Goal: Task Accomplishment & Management: Manage account settings

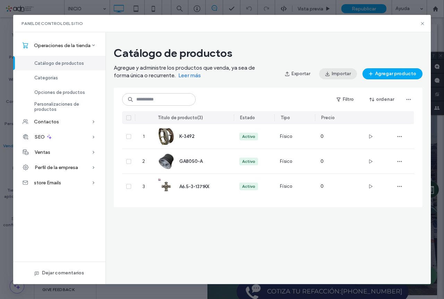
click at [331, 70] on span "button" at bounding box center [327, 74] width 7 height 10
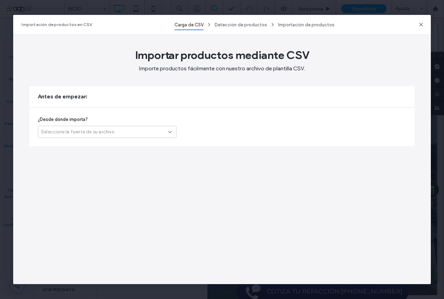
click at [110, 130] on span "Seleccione la fuente de su archivo" at bounding box center [77, 132] width 73 height 7
click at [66, 145] on span "Otra plataforma" at bounding box center [59, 144] width 36 height 7
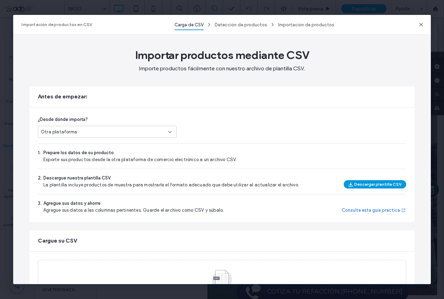
click at [383, 185] on button "Descargar plantilla CSV" at bounding box center [375, 184] width 62 height 8
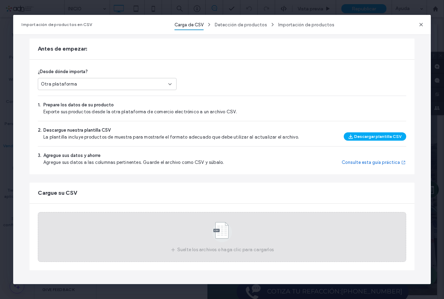
click at [221, 230] on use at bounding box center [222, 232] width 20 height 20
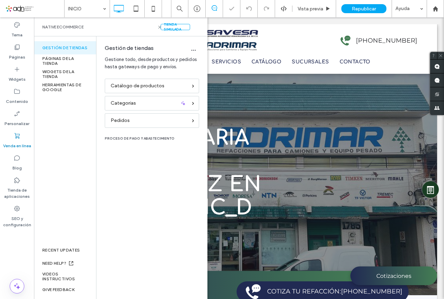
click at [17, 142] on label "Venda en línea" at bounding box center [17, 144] width 28 height 10
click at [124, 89] on span "Catálogo de productos" at bounding box center [138, 86] width 54 height 8
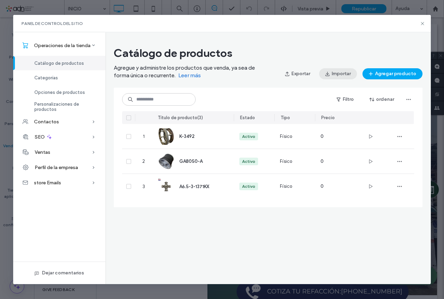
click at [335, 74] on button "Importar" at bounding box center [338, 73] width 38 height 11
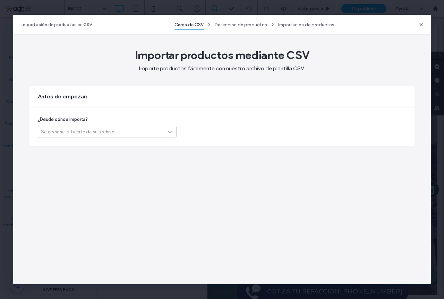
click at [126, 132] on div "Seleccione la fuente de su archivo" at bounding box center [104, 132] width 127 height 7
click at [61, 144] on span "Otra plataforma" at bounding box center [59, 144] width 36 height 7
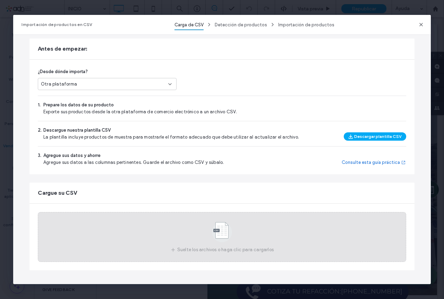
click at [215, 228] on use at bounding box center [222, 232] width 20 height 20
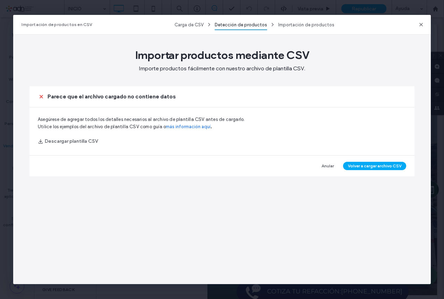
scroll to position [0, 0]
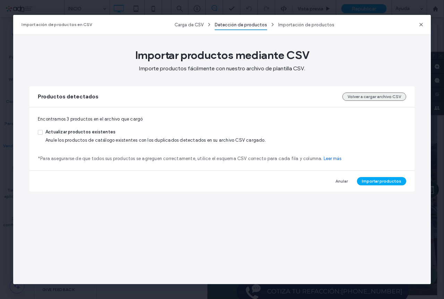
click at [379, 97] on button "Volver a cargar archivo CSV" at bounding box center [374, 97] width 64 height 8
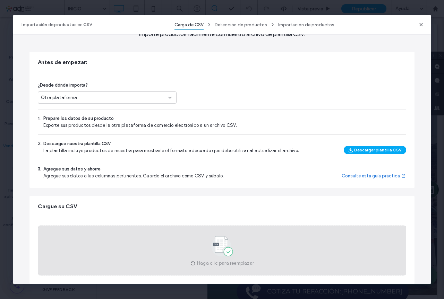
scroll to position [48, 0]
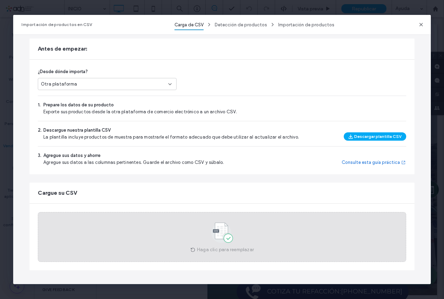
click at [221, 231] on use at bounding box center [221, 233] width 21 height 20
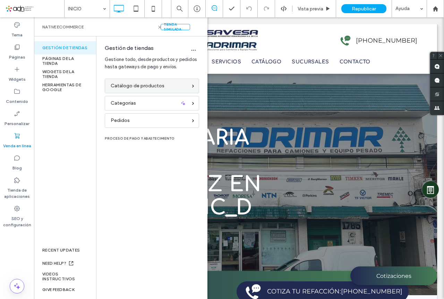
click at [175, 86] on div "Catálogo de productos" at bounding box center [149, 86] width 77 height 8
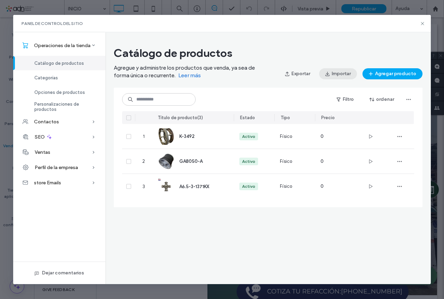
click at [339, 72] on button "Importar" at bounding box center [338, 73] width 38 height 11
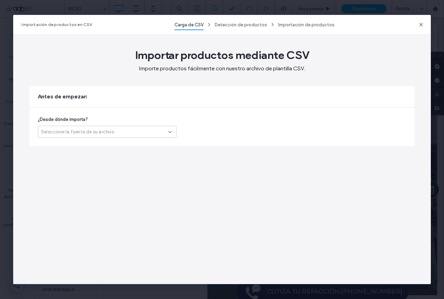
click at [133, 132] on div "Seleccione la fuente de su archivo" at bounding box center [104, 132] width 127 height 7
click at [67, 145] on span "Otra plataforma" at bounding box center [59, 144] width 36 height 7
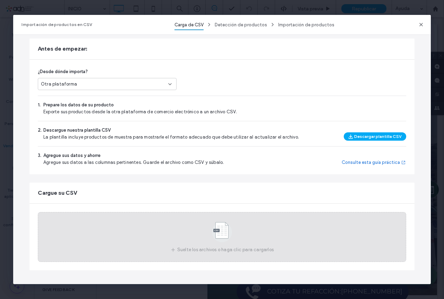
click at [212, 231] on use at bounding box center [222, 232] width 20 height 20
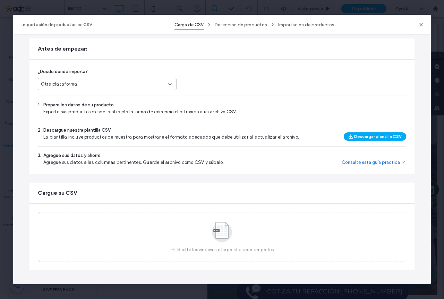
scroll to position [0, 0]
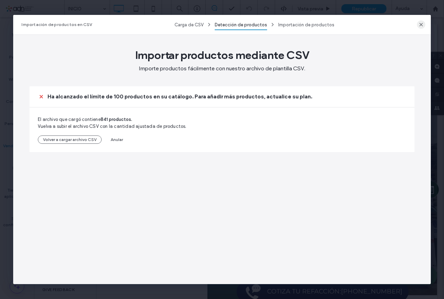
click at [420, 28] on span "button" at bounding box center [421, 24] width 8 height 8
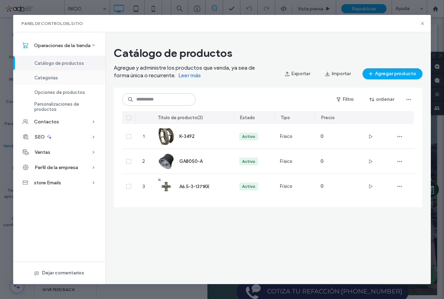
click at [48, 79] on span "Categorías" at bounding box center [46, 77] width 24 height 5
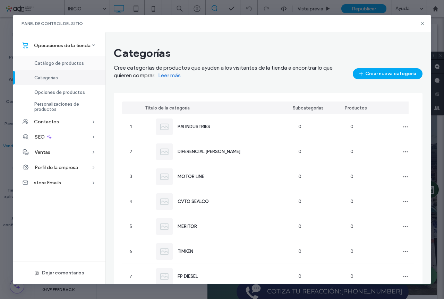
click at [55, 63] on span "Catálogo de productos" at bounding box center [59, 63] width 50 height 5
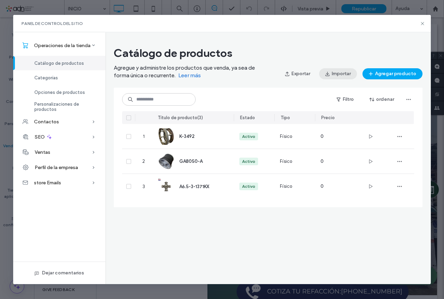
click at [331, 75] on span "button" at bounding box center [327, 74] width 7 height 10
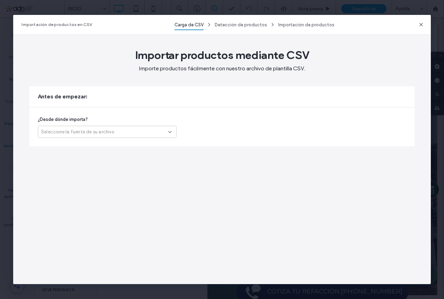
click at [146, 133] on div "Seleccione la fuente de su archivo" at bounding box center [104, 132] width 127 height 7
click at [60, 146] on span "Otra plataforma" at bounding box center [59, 144] width 36 height 7
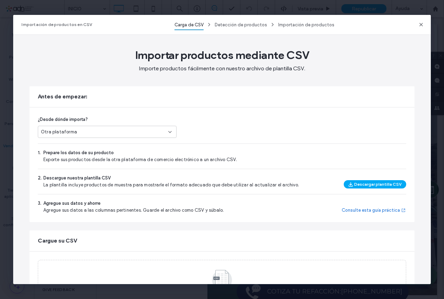
scroll to position [48, 0]
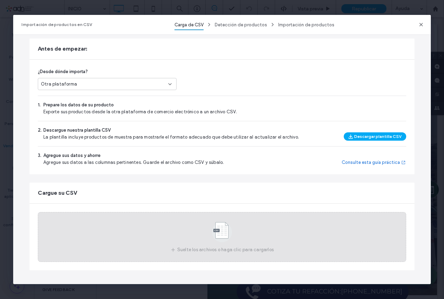
click at [218, 227] on use at bounding box center [222, 232] width 20 height 20
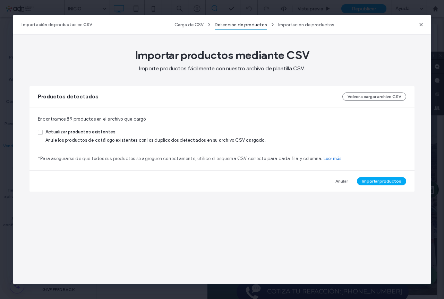
scroll to position [0, 0]
click at [93, 140] on span "Anule los productos de catálogo existentes con los duplicados detectados en su …" at bounding box center [155, 140] width 220 height 5
click at [41, 131] on icon at bounding box center [40, 132] width 3 height 2
click at [40, 133] on icon at bounding box center [40, 132] width 2 height 2
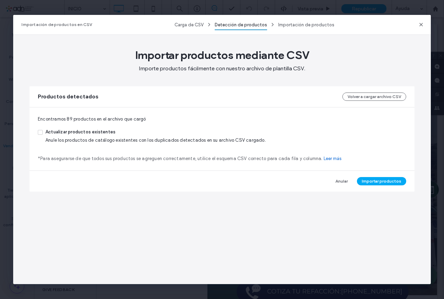
click at [40, 133] on icon at bounding box center [40, 132] width 2 height 2
click at [39, 131] on icon at bounding box center [40, 132] width 3 height 2
click at [380, 182] on button "Importar productos" at bounding box center [381, 181] width 49 height 8
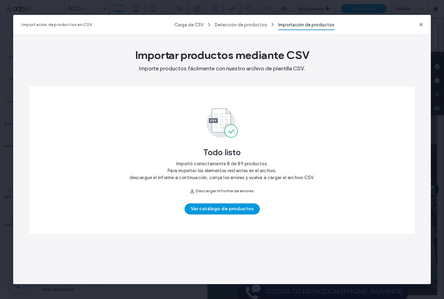
click at [245, 209] on button "Ver catálogo de productos" at bounding box center [221, 208] width 75 height 11
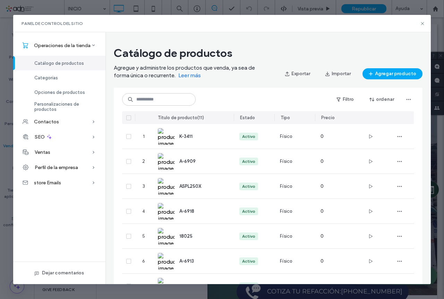
click at [57, 62] on span "Catálogo de productos" at bounding box center [59, 63] width 50 height 5
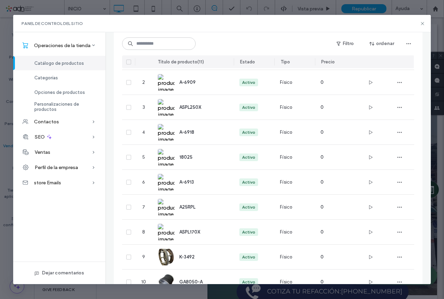
scroll to position [123, 0]
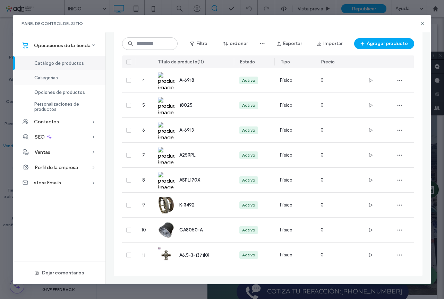
click at [48, 80] on div "Categorías" at bounding box center [59, 77] width 92 height 15
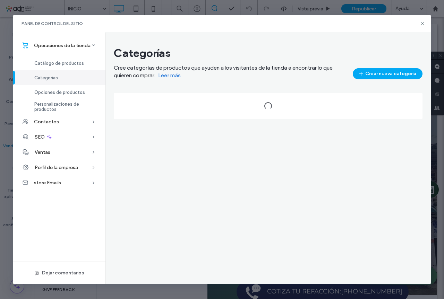
scroll to position [0, 0]
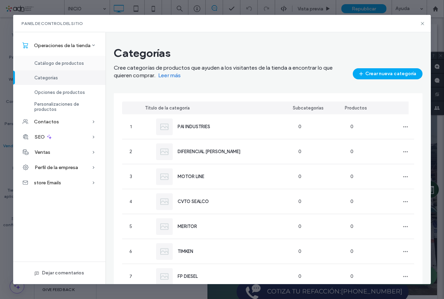
click at [55, 65] on span "Catálogo de productos" at bounding box center [59, 63] width 50 height 5
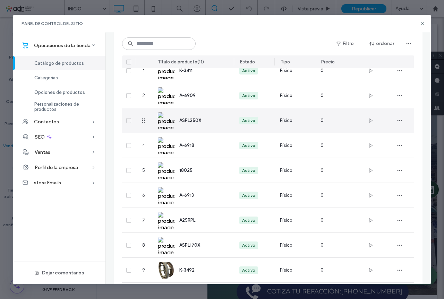
scroll to position [8, 0]
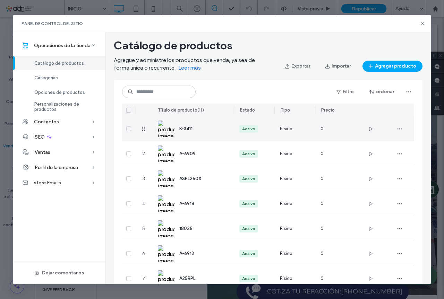
click at [168, 133] on img at bounding box center [166, 129] width 17 height 17
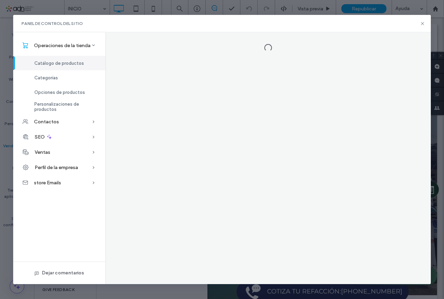
scroll to position [0, 0]
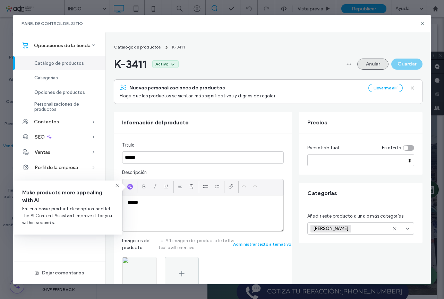
click at [378, 63] on button "Anular" at bounding box center [372, 64] width 31 height 11
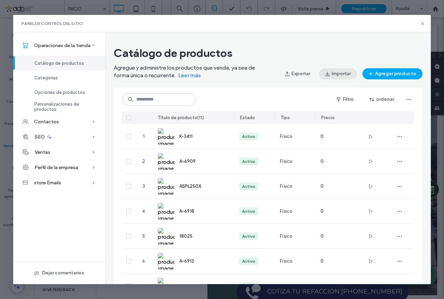
click at [333, 72] on button "Importar" at bounding box center [338, 73] width 38 height 11
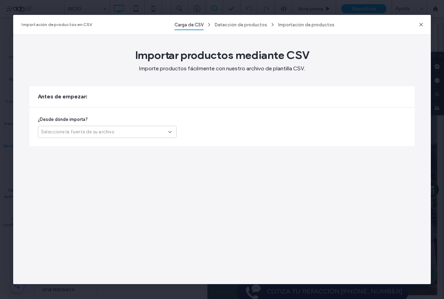
click at [157, 134] on div "Seleccione la fuente de su archivo" at bounding box center [104, 132] width 127 height 7
click at [58, 145] on span "Otra plataforma" at bounding box center [59, 144] width 36 height 7
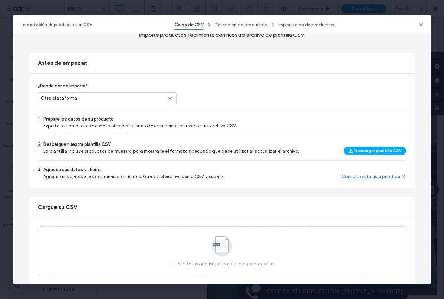
scroll to position [48, 0]
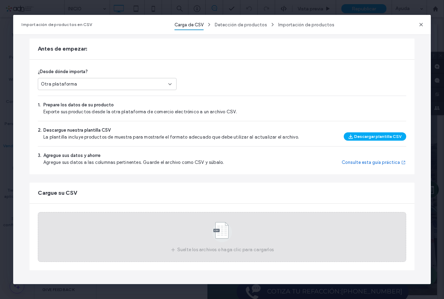
click at [223, 231] on use at bounding box center [222, 232] width 20 height 20
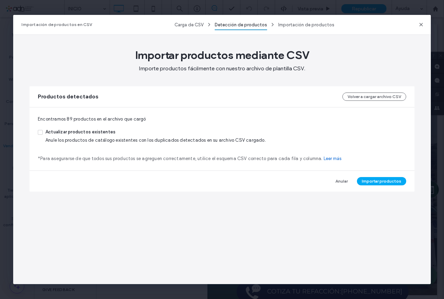
scroll to position [0, 0]
click at [40, 132] on icon at bounding box center [40, 132] width 3 height 2
click at [384, 183] on button "Importar productos" at bounding box center [381, 181] width 49 height 8
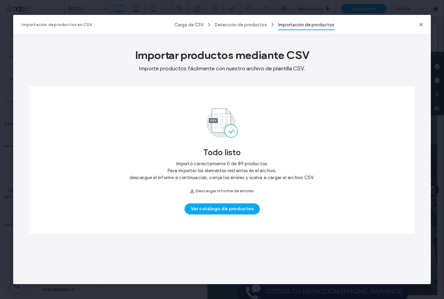
click at [233, 209] on button "Ver catálogo de productos" at bounding box center [221, 208] width 75 height 11
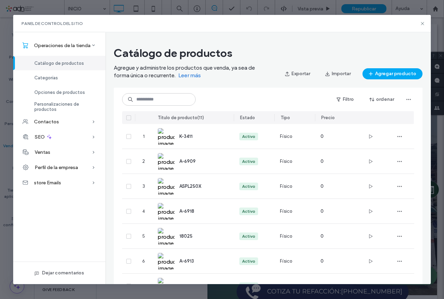
click at [196, 75] on link "Leer más" at bounding box center [189, 75] width 23 height 7
click at [50, 78] on span "Categorías" at bounding box center [46, 77] width 24 height 5
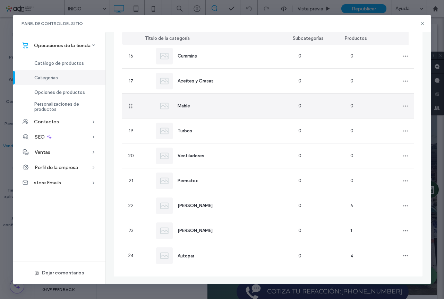
scroll to position [446, 0]
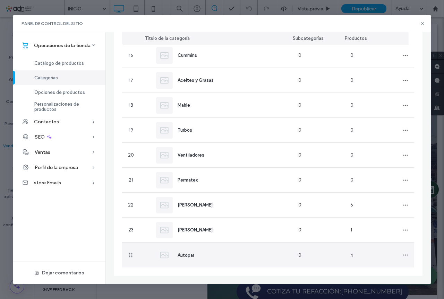
click at [189, 255] on span "Autopar" at bounding box center [185, 255] width 17 height 5
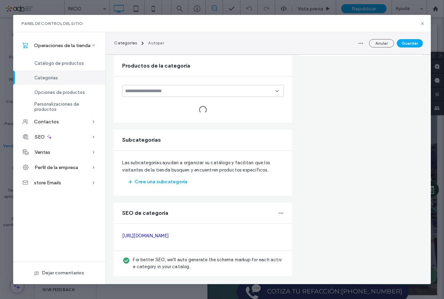
type input "*******"
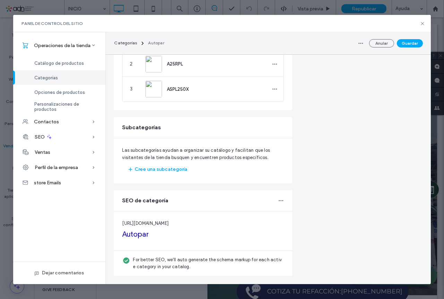
scroll to position [0, 0]
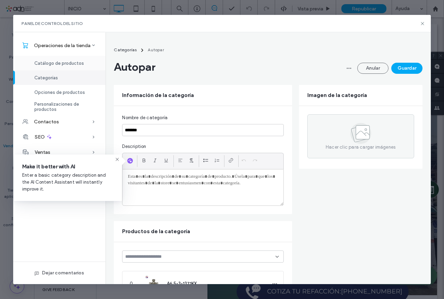
click at [62, 61] on span "Catálogo de productos" at bounding box center [59, 63] width 50 height 5
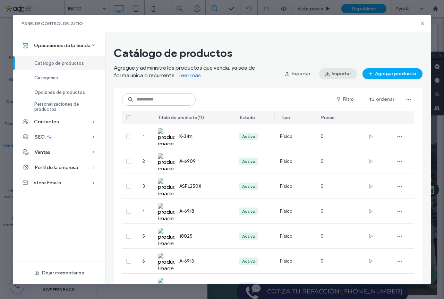
click at [335, 74] on button "Importar" at bounding box center [338, 73] width 38 height 11
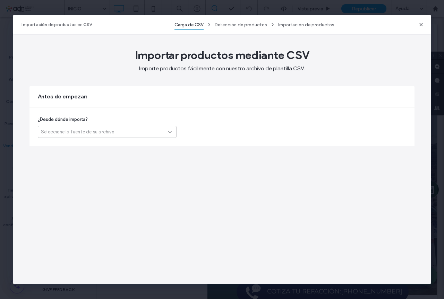
click at [149, 132] on div "Seleccione la fuente de su archivo" at bounding box center [104, 132] width 127 height 7
click at [63, 145] on span "Otra plataforma" at bounding box center [59, 144] width 36 height 7
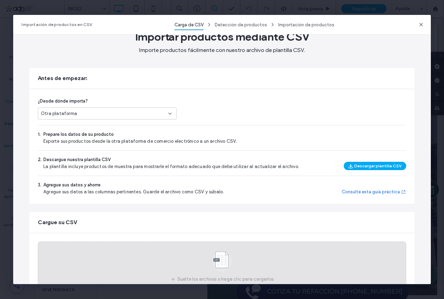
scroll to position [48, 0]
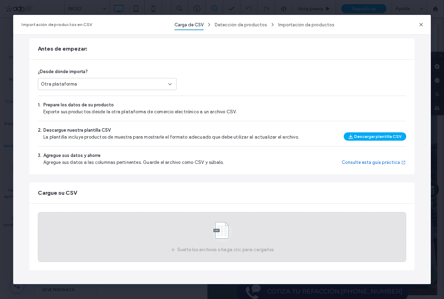
click at [219, 234] on use at bounding box center [222, 232] width 20 height 20
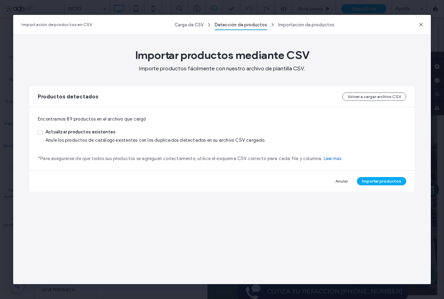
scroll to position [0, 0]
click at [42, 132] on span at bounding box center [40, 132] width 5 height 5
click at [367, 181] on button "Importar productos" at bounding box center [381, 181] width 49 height 8
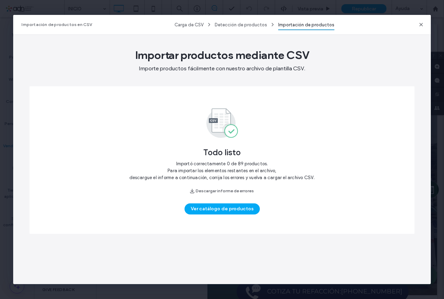
click at [218, 206] on button "Ver catálogo de productos" at bounding box center [221, 208] width 75 height 11
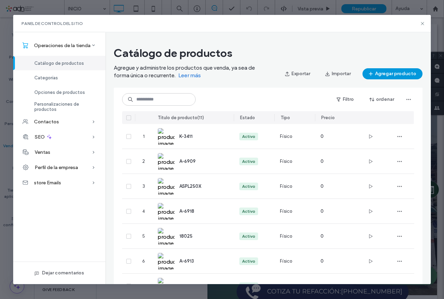
click at [373, 74] on icon "button" at bounding box center [371, 74] width 6 height 6
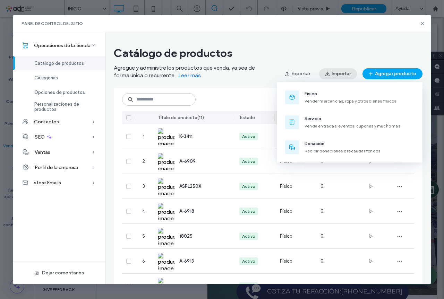
click at [336, 71] on button "Importar" at bounding box center [338, 73] width 38 height 11
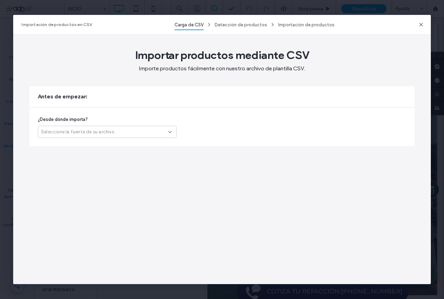
click at [130, 132] on div "Seleccione la fuente de su archivo" at bounding box center [104, 132] width 127 height 7
click at [71, 144] on span "Otra plataforma" at bounding box center [59, 144] width 36 height 7
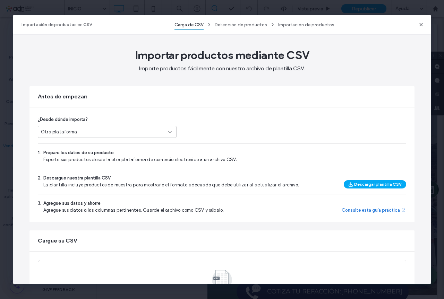
scroll to position [48, 0]
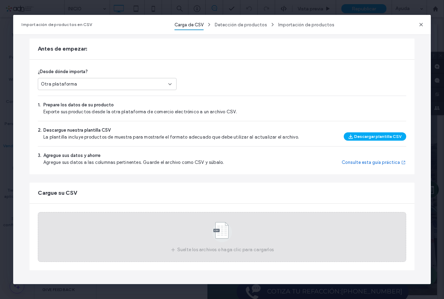
click at [221, 233] on use at bounding box center [222, 232] width 20 height 20
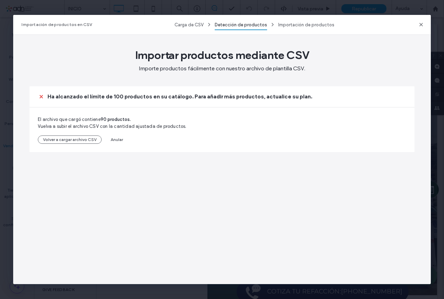
scroll to position [0, 0]
click at [87, 140] on button "Volver a cargar archivo CSV" at bounding box center [70, 140] width 64 height 8
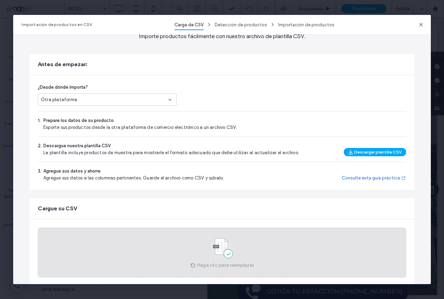
scroll to position [48, 0]
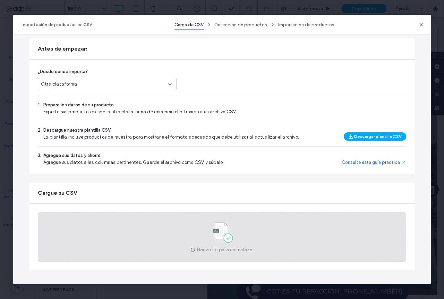
click at [229, 239] on use at bounding box center [221, 233] width 21 height 20
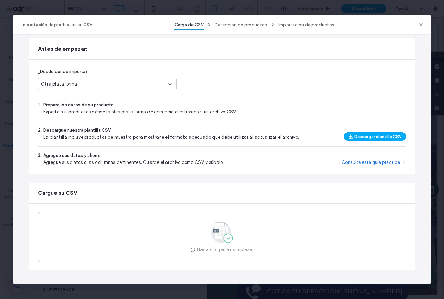
scroll to position [0, 0]
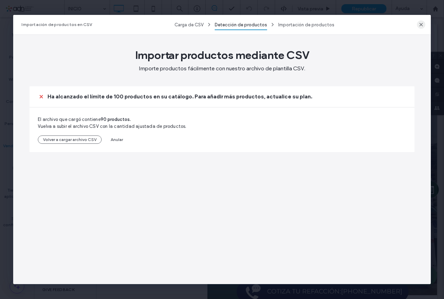
click at [420, 20] on span "button" at bounding box center [421, 24] width 8 height 8
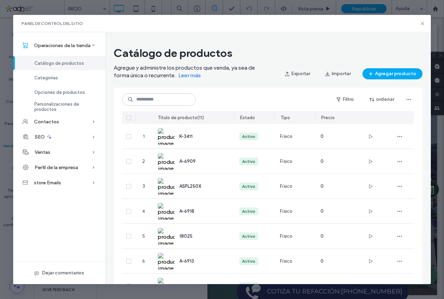
click at [64, 64] on span "Catálogo de productos" at bounding box center [59, 63] width 50 height 5
click at [66, 63] on span "Catálogo de productos" at bounding box center [59, 63] width 50 height 5
click at [406, 98] on icon "button" at bounding box center [409, 100] width 6 height 6
click at [381, 101] on button "ordenar" at bounding box center [381, 99] width 37 height 11
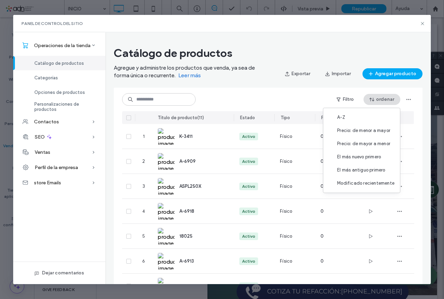
click at [369, 99] on button "ordenar" at bounding box center [381, 99] width 37 height 11
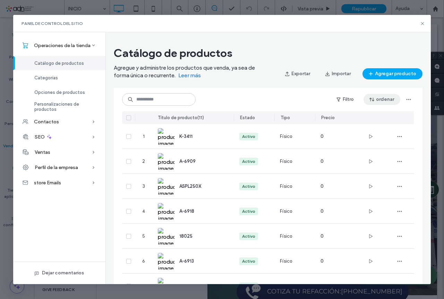
click at [369, 99] on button "ordenar" at bounding box center [381, 99] width 37 height 11
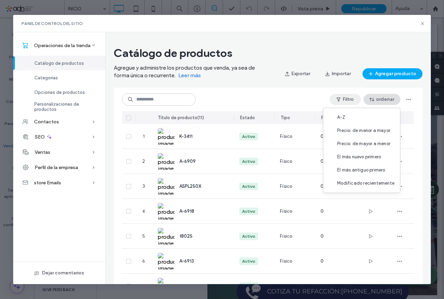
click at [351, 101] on button "Filtro" at bounding box center [344, 99] width 31 height 11
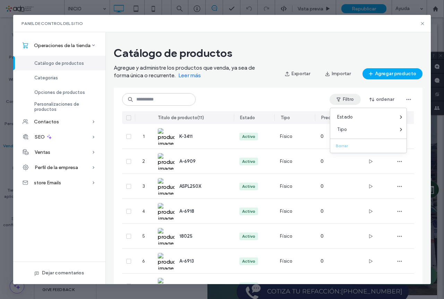
click at [222, 96] on div "Filtro ordenar" at bounding box center [268, 99] width 292 height 12
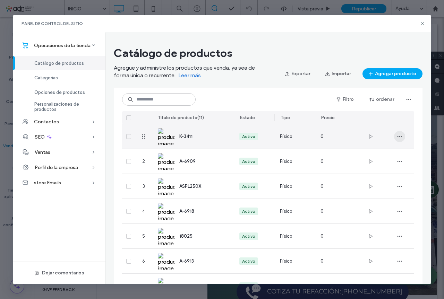
click at [402, 137] on icon "button" at bounding box center [400, 137] width 6 height 6
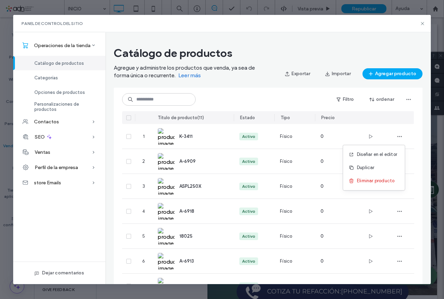
click at [193, 119] on span "Título de producto" at bounding box center [178, 117] width 40 height 5
click at [128, 117] on icon at bounding box center [128, 118] width 3 height 2
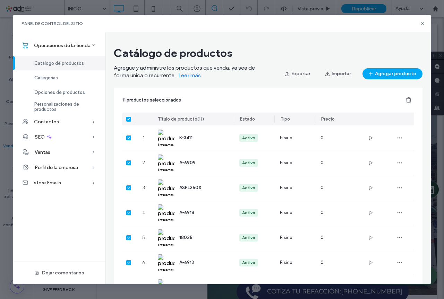
click at [128, 118] on icon at bounding box center [128, 119] width 3 height 2
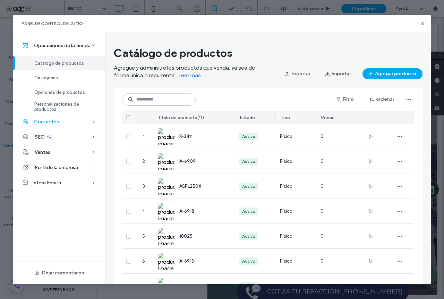
click at [64, 123] on div "Contactos" at bounding box center [59, 121] width 92 height 15
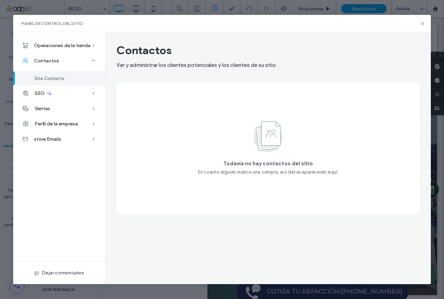
click at [47, 80] on span "Site Contacts" at bounding box center [49, 78] width 30 height 5
click at [70, 46] on span "Operaciones de la tienda" at bounding box center [62, 46] width 56 height 6
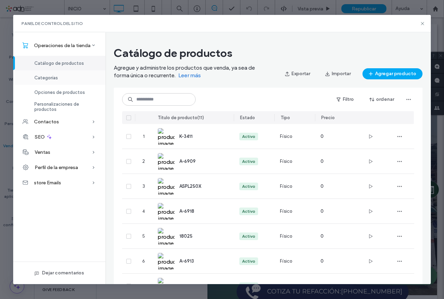
click at [50, 79] on span "Categorías" at bounding box center [46, 77] width 24 height 5
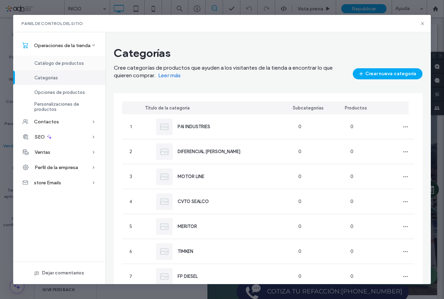
click at [65, 64] on span "Catálogo de productos" at bounding box center [59, 63] width 50 height 5
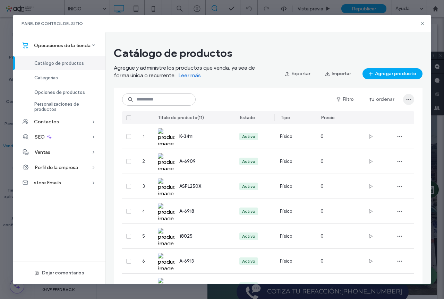
click at [410, 101] on icon "button" at bounding box center [409, 100] width 6 height 6
click at [384, 74] on button "Agregar producto" at bounding box center [392, 73] width 60 height 11
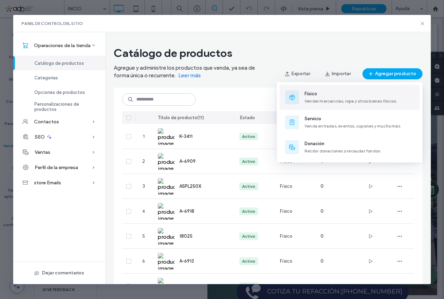
click at [309, 97] on div "Físico Vender mercancías, ropa y otros bienes físicos" at bounding box center [350, 97] width 92 height 14
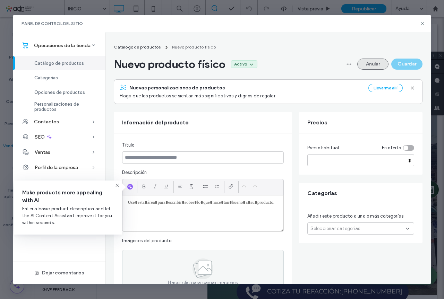
click at [370, 63] on button "Anular" at bounding box center [372, 64] width 31 height 11
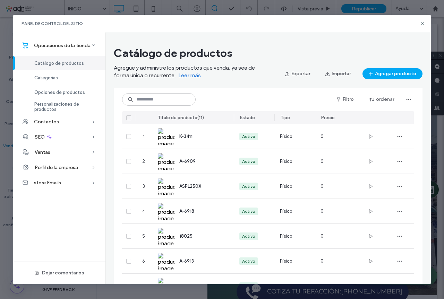
click at [130, 118] on icon at bounding box center [128, 118] width 3 height 2
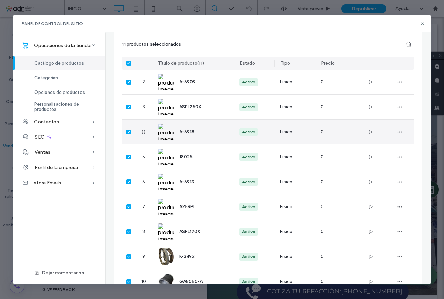
scroll to position [125, 0]
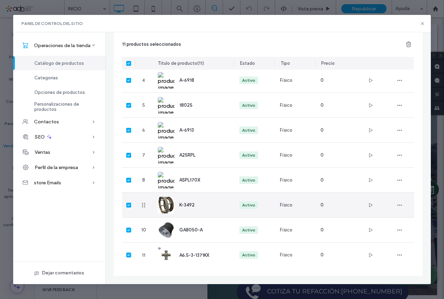
drag, startPoint x: 127, startPoint y: 204, endPoint x: 128, endPoint y: 209, distance: 5.0
click at [127, 204] on span at bounding box center [128, 205] width 5 height 5
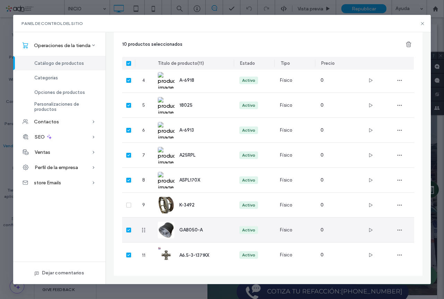
click at [129, 229] on icon at bounding box center [128, 230] width 3 height 2
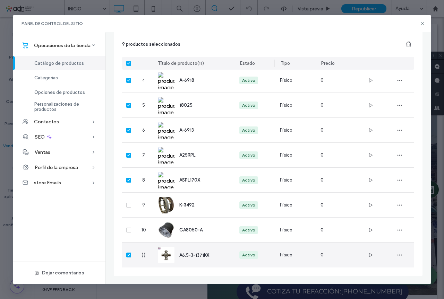
click at [129, 254] on icon at bounding box center [128, 255] width 3 height 2
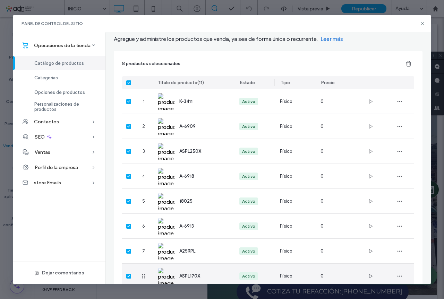
scroll to position [0, 0]
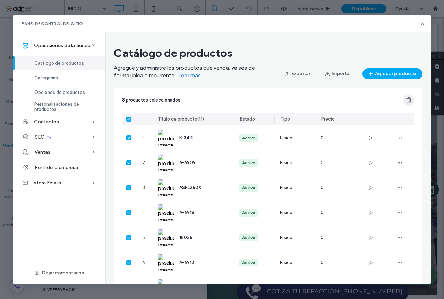
click at [410, 98] on icon "button" at bounding box center [408, 100] width 7 height 7
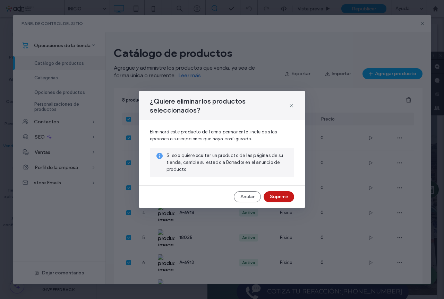
click at [280, 196] on button "Suprimir" at bounding box center [278, 196] width 31 height 11
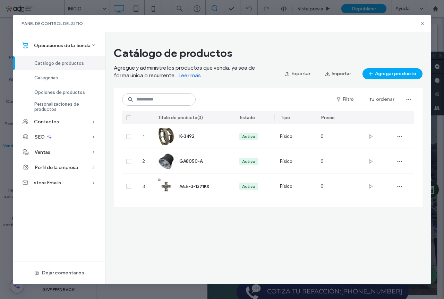
click at [226, 215] on div "Catálogo de productos Agregue y administre los productos que venda, ya sea de f…" at bounding box center [267, 129] width 325 height 172
click at [406, 98] on icon "button" at bounding box center [409, 100] width 6 height 6
click at [383, 46] on div "Catálogo de productos Agregue y administre los productos que venda, ya sea de f…" at bounding box center [268, 62] width 308 height 33
click at [421, 21] on icon at bounding box center [422, 24] width 6 height 6
